Goal: Information Seeking & Learning: Learn about a topic

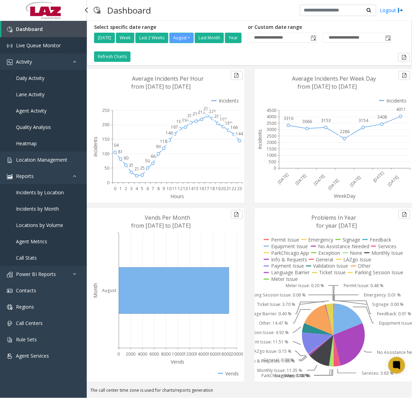
click at [42, 42] on span "Live Queue Monitor" at bounding box center [38, 45] width 45 height 7
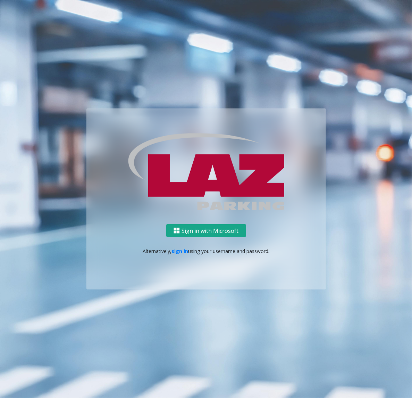
click at [180, 231] on img at bounding box center [177, 231] width 6 height 6
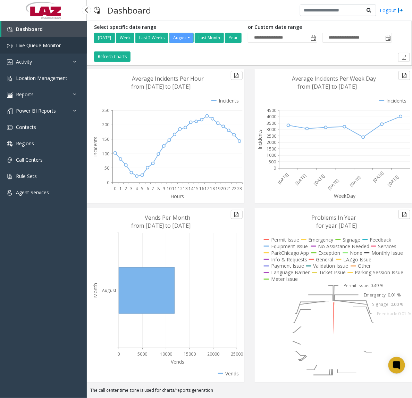
click at [33, 43] on span "Live Queue Monitor" at bounding box center [38, 45] width 45 height 7
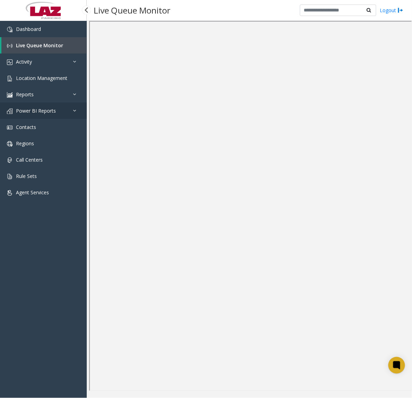
click at [47, 111] on span "Power BI Reports" at bounding box center [36, 110] width 40 height 7
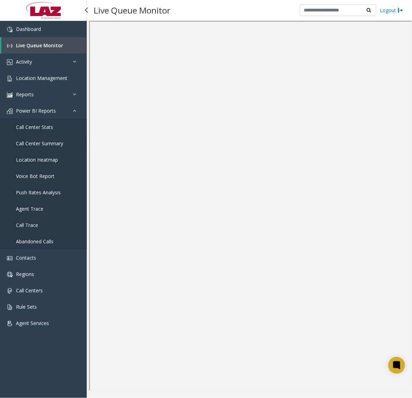
click at [40, 144] on span "Call Center Summary" at bounding box center [39, 143] width 47 height 7
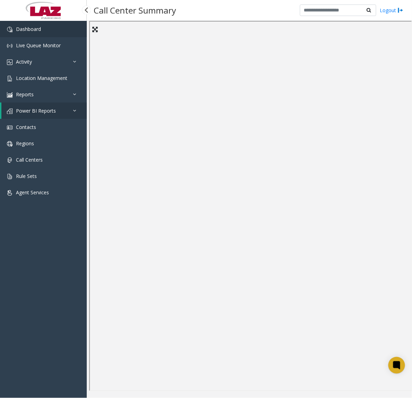
click at [37, 30] on span "Dashboard" at bounding box center [28, 29] width 25 height 7
